Goal: Information Seeking & Learning: Learn about a topic

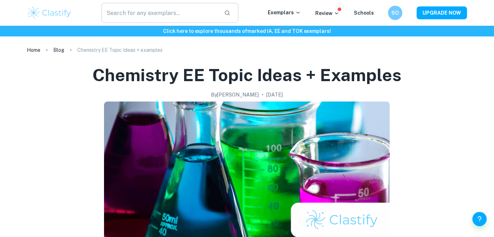
click at [160, 13] on input "text" at bounding box center [160, 13] width 117 height 20
click at [296, 16] on div "Exemplars" at bounding box center [292, 13] width 48 height 9
click at [294, 14] on p "Exemplars" at bounding box center [284, 13] width 33 height 8
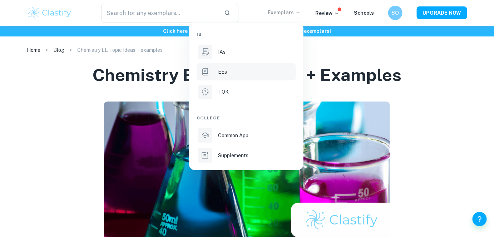
click at [235, 69] on div "EEs" at bounding box center [256, 72] width 77 height 8
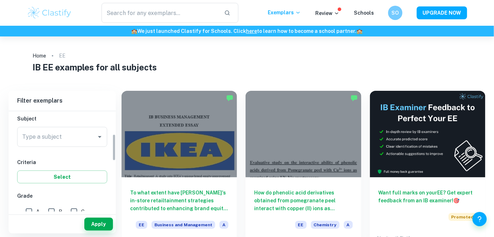
scroll to position [87, 0]
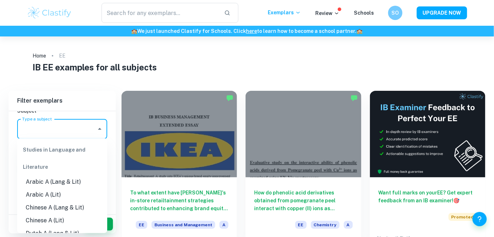
click at [61, 129] on input "Type a subject" at bounding box center [56, 129] width 73 height 14
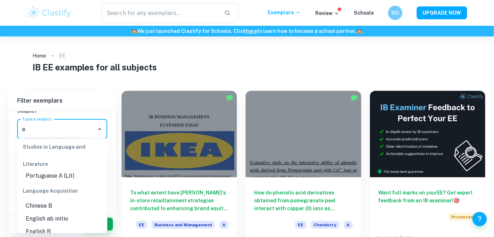
scroll to position [0, 0]
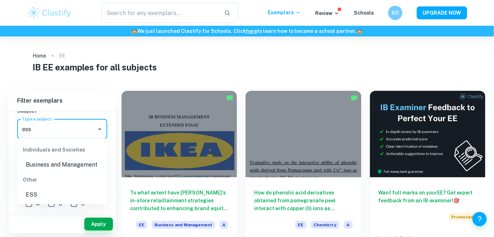
click at [38, 194] on li "ESS" at bounding box center [62, 194] width 90 height 13
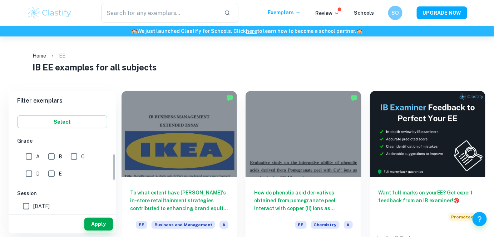
scroll to position [173, 0]
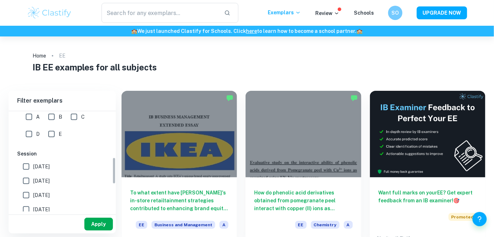
type input "ESS"
click at [94, 222] on button "Apply" at bounding box center [98, 224] width 29 height 13
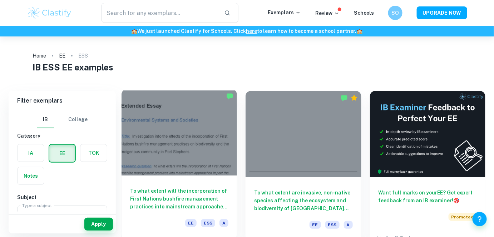
click at [168, 165] on div at bounding box center [179, 132] width 115 height 87
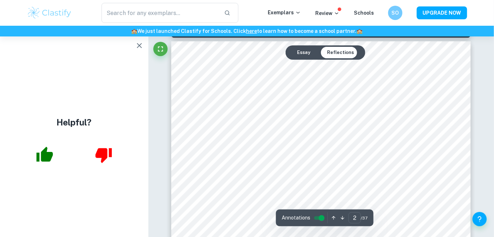
scroll to position [477, 0]
click at [141, 46] on icon "button" at bounding box center [139, 45] width 9 height 9
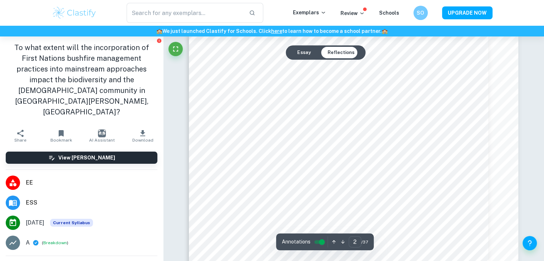
scroll to position [554, 0]
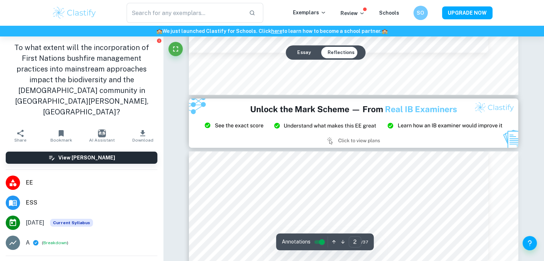
type input "3"
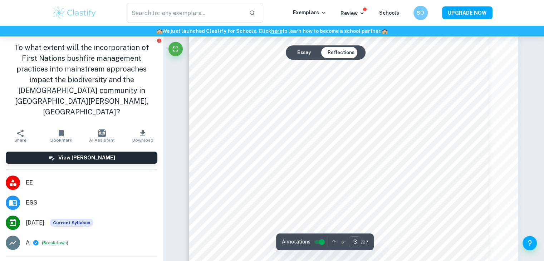
scroll to position [1126, 0]
